Goal: Task Accomplishment & Management: Use online tool/utility

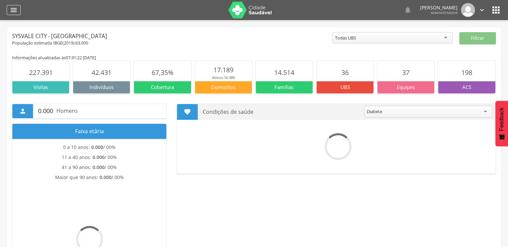
click at [20, 12] on div "" at bounding box center [14, 10] width 14 height 10
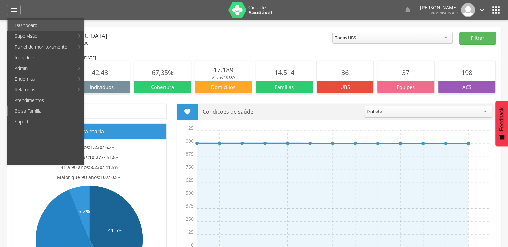
click at [27, 114] on link "Bolsa Família" at bounding box center [46, 111] width 76 height 11
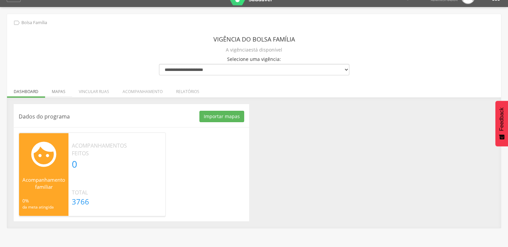
scroll to position [20, 0]
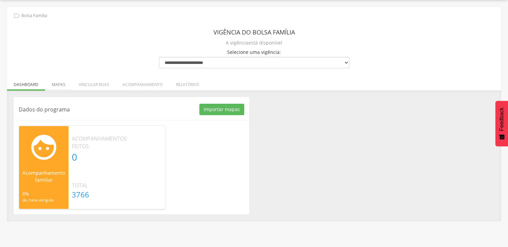
click at [65, 84] on li "Mapas" at bounding box center [58, 83] width 27 height 16
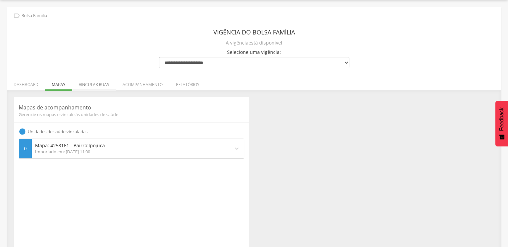
click at [83, 79] on li "Vincular ruas" at bounding box center [94, 83] width 44 height 16
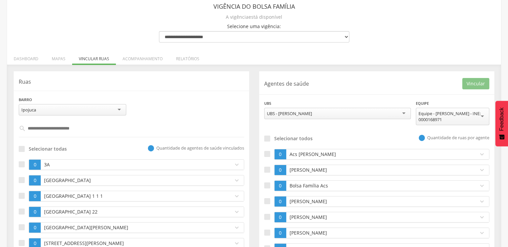
scroll to position [0, 0]
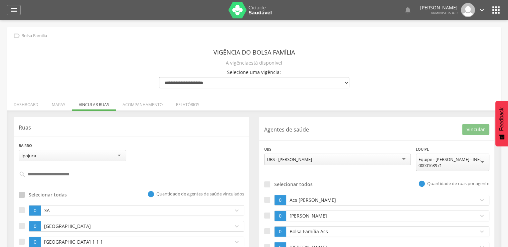
click at [25, 194] on label "Selecionar todas" at bounding box center [43, 194] width 48 height 7
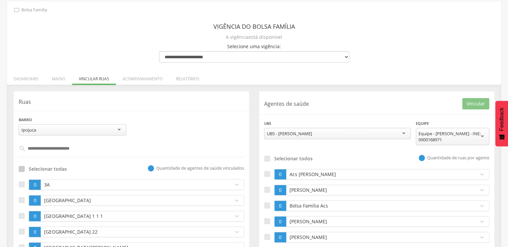
scroll to position [33, 0]
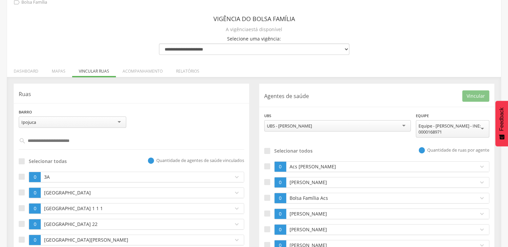
click at [52, 123] on div "Ipojuca" at bounding box center [73, 121] width 108 height 11
click at [318, 129] on div "UBS - [PERSON_NAME]" at bounding box center [337, 125] width 147 height 11
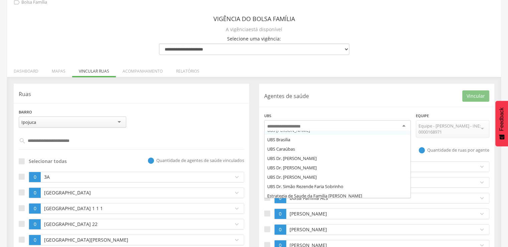
scroll to position [28, 0]
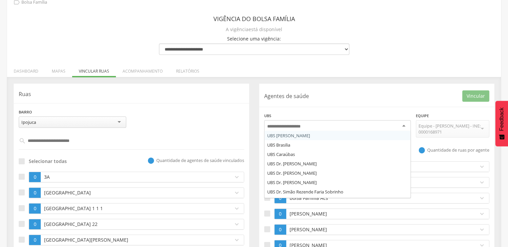
type input "*"
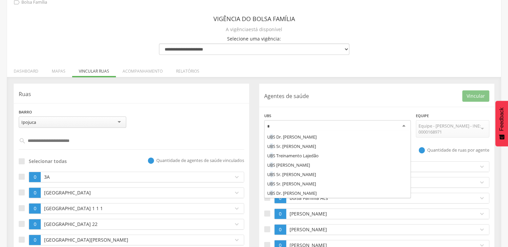
scroll to position [75, 0]
type input "**"
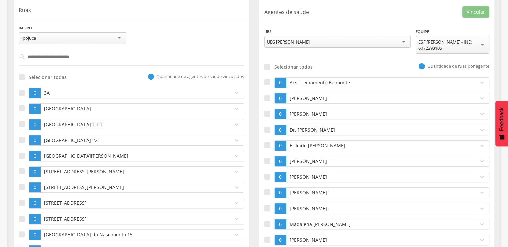
scroll to position [100, 0]
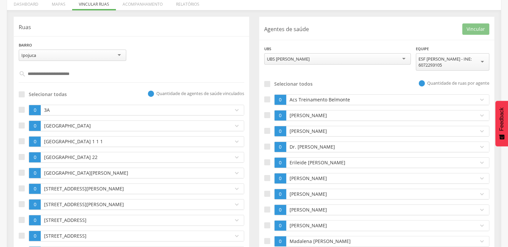
drag, startPoint x: 426, startPoint y: 51, endPoint x: 426, endPoint y: 56, distance: 5.0
click at [426, 54] on div "**********" at bounding box center [452, 58] width 73 height 27
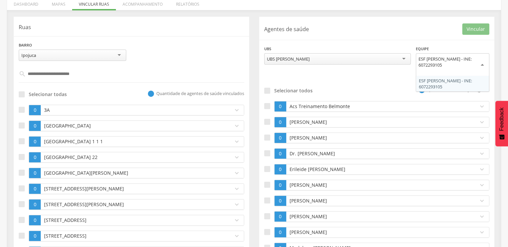
click at [426, 58] on div "ESF [PERSON_NAME] - INE: 6072293105" at bounding box center [453, 62] width 68 height 12
click at [436, 88] on div "**********" at bounding box center [376, 180] width 235 height 326
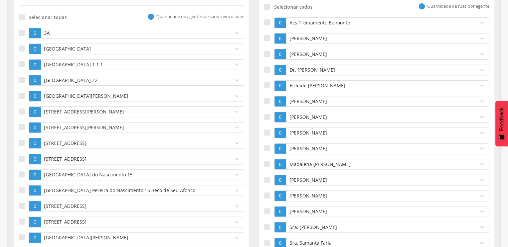
scroll to position [134, 0]
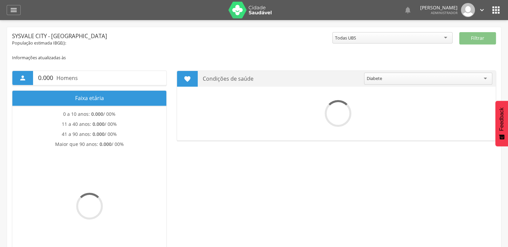
click at [493, 13] on icon "" at bounding box center [496, 10] width 11 height 11
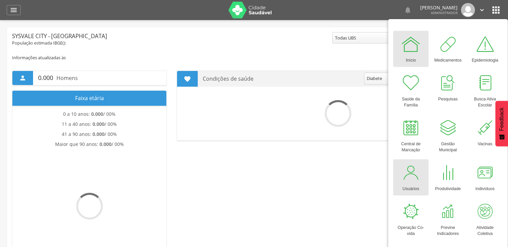
click at [406, 165] on div at bounding box center [411, 172] width 20 height 20
